Goal: Obtain resource: Download file/media

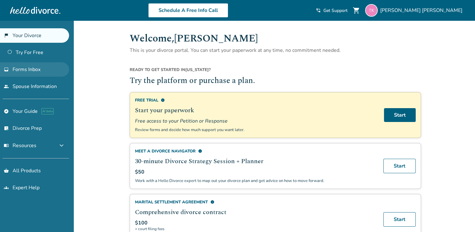
click at [37, 68] on span "Forms Inbox" at bounding box center [27, 69] width 28 height 7
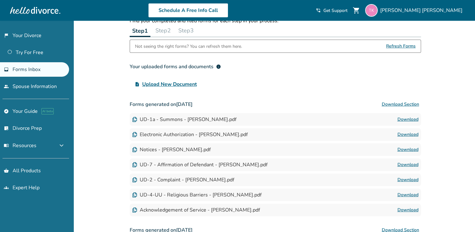
scroll to position [31, 0]
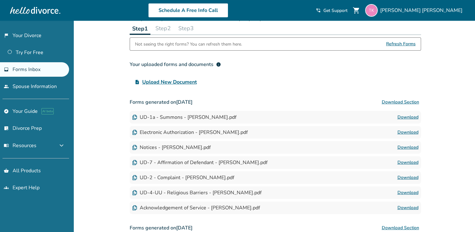
click at [406, 44] on span "Refresh Forms" at bounding box center [401, 44] width 30 height 13
click at [232, 116] on div "UD-1a - Summons - [PERSON_NAME].pdf" at bounding box center [184, 117] width 104 height 7
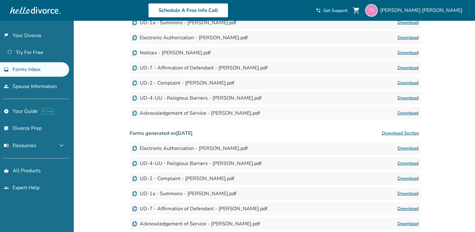
click at [454, 116] on div "Added to cart Forms Inbox Find your completed and filed forms for each step in …" at bounding box center [237, 97] width 475 height 404
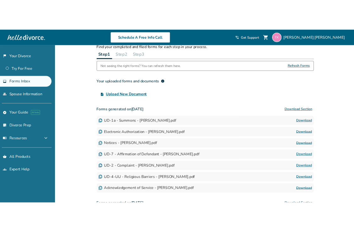
scroll to position [27, 0]
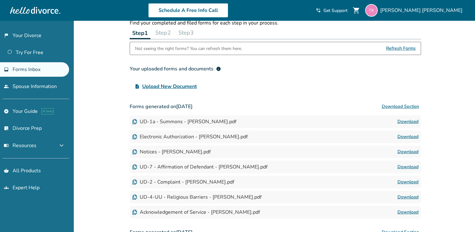
click at [411, 122] on link "Download" at bounding box center [407, 122] width 21 height 8
